Goal: Task Accomplishment & Management: Complete application form

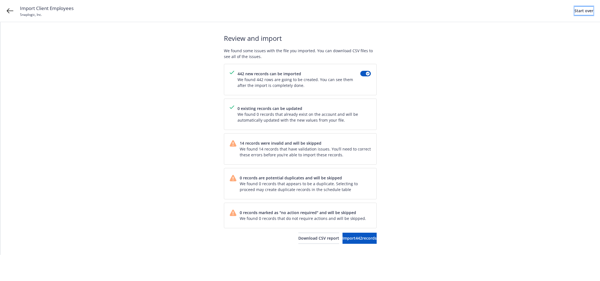
click at [574, 11] on div "Start over" at bounding box center [583, 11] width 19 height 8
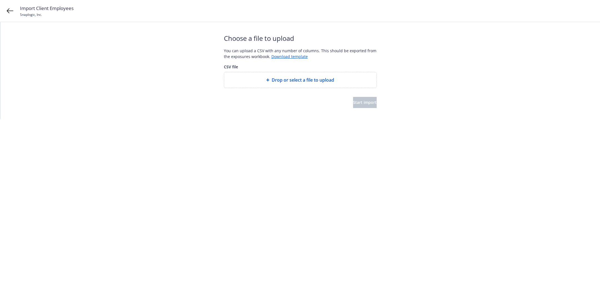
click at [313, 77] on span "Drop or select a file to upload" at bounding box center [303, 80] width 62 height 7
click at [367, 106] on button "Start import" at bounding box center [365, 102] width 24 height 11
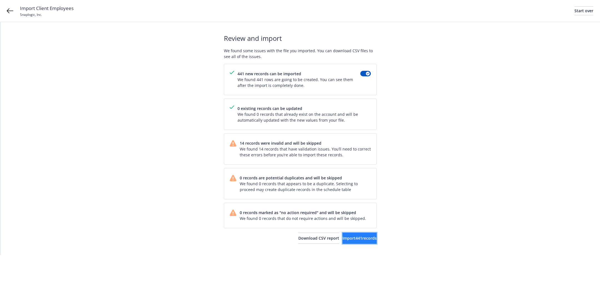
click at [342, 239] on span "Import 441 records" at bounding box center [359, 237] width 34 height 5
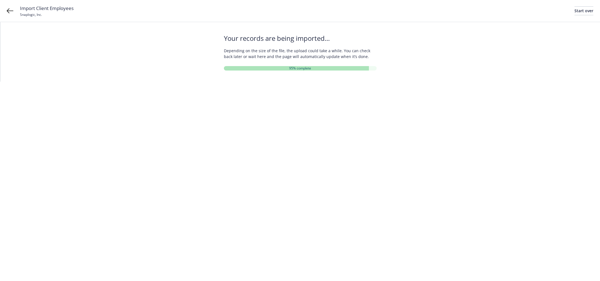
click at [495, 82] on html "Import Client Employees Snaplogic, Inc. Start over Your records are being impor…" at bounding box center [300, 41] width 600 height 82
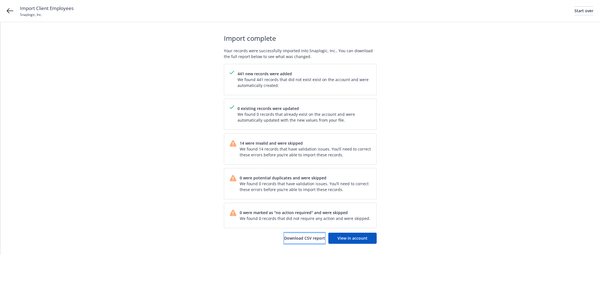
click at [308, 237] on span "Download CSV report" at bounding box center [304, 237] width 41 height 5
click at [360, 236] on span "View in account" at bounding box center [352, 237] width 30 height 5
